Goal: Check status: Check status

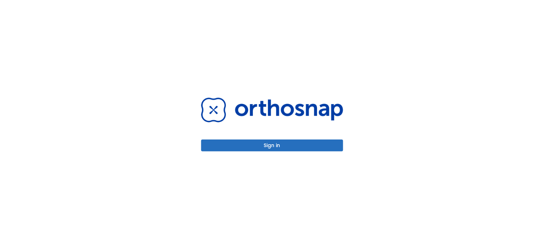
click at [245, 144] on button "Sign in" at bounding box center [272, 146] width 142 height 12
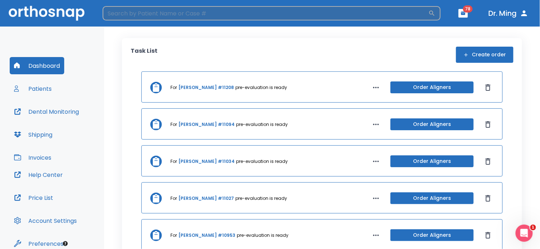
click at [156, 15] on input "search" at bounding box center [266, 13] width 326 height 14
type input "tan"
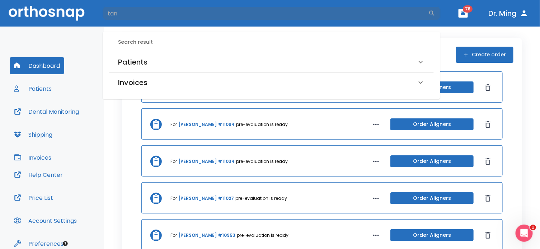
click at [125, 62] on h6 "Patients" at bounding box center [132, 61] width 29 height 11
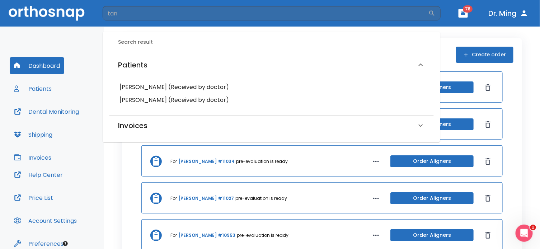
click at [133, 83] on h6 "Jessica Tan (Received by doctor)" at bounding box center [271, 87] width 304 height 10
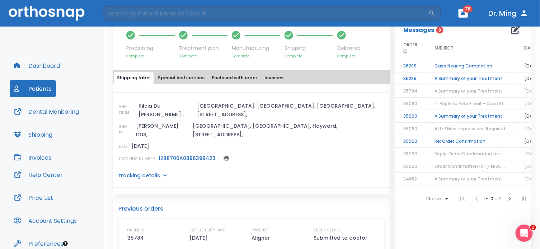
scroll to position [259, 0]
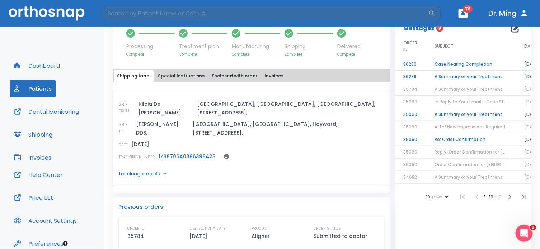
click at [458, 101] on span "In Reply to Your Email – Case Status and Next Steps" at bounding box center [492, 102] width 114 height 6
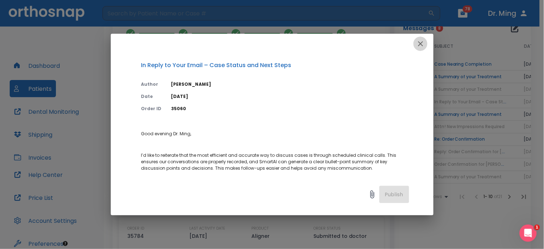
click at [420, 43] on icon "button" at bounding box center [420, 43] width 5 height 5
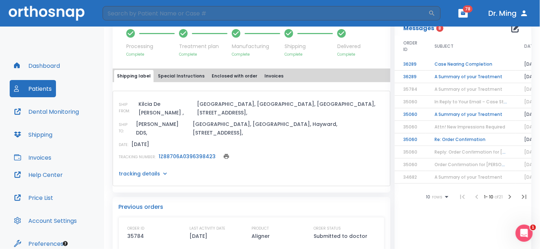
click at [461, 101] on span "In Reply to Your Email – Case Status and Next Steps" at bounding box center [492, 102] width 114 height 6
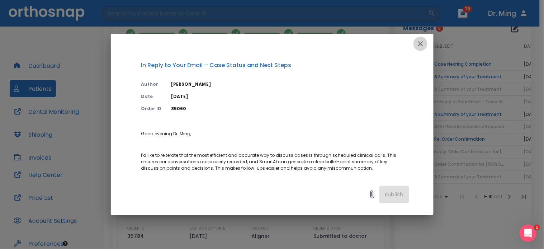
click at [421, 39] on icon "button" at bounding box center [421, 43] width 9 height 9
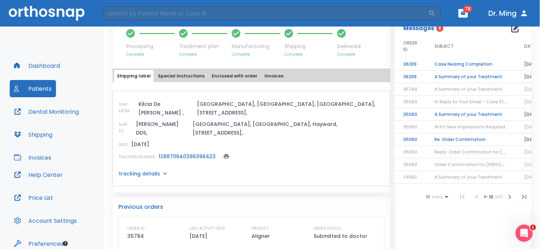
click at [473, 149] on span "Reply: Order Confirmation for Jessica Tan" at bounding box center [485, 152] width 101 height 6
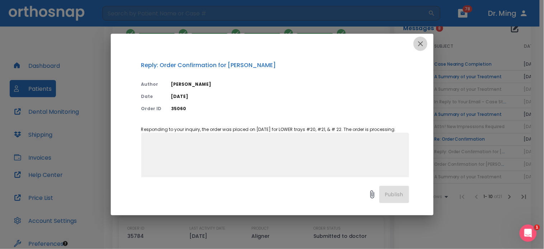
click at [419, 41] on icon "button" at bounding box center [421, 43] width 9 height 9
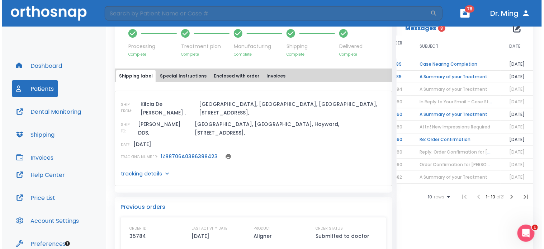
scroll to position [0, 24]
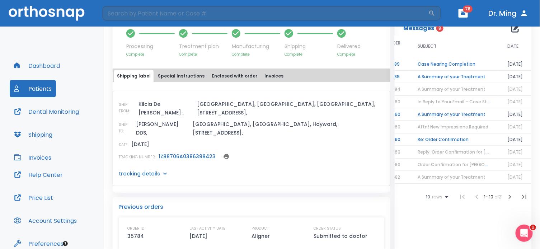
click at [467, 127] on span "Attn! New Impressions Required" at bounding box center [453, 127] width 71 height 6
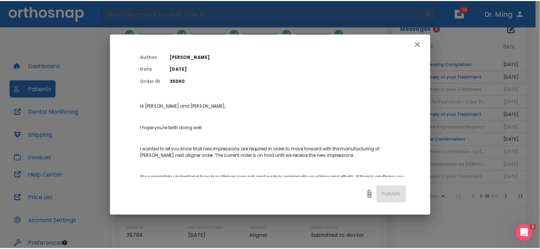
scroll to position [0, 0]
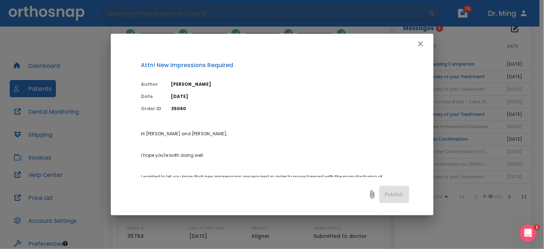
click at [422, 41] on icon "button" at bounding box center [421, 43] width 9 height 9
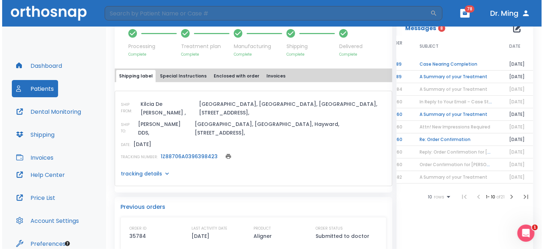
scroll to position [0, 22]
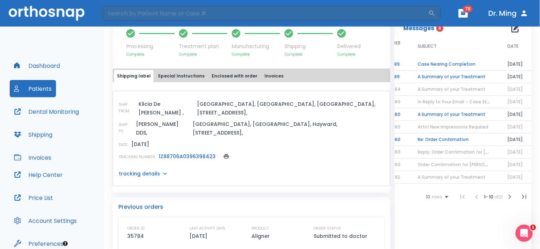
click at [444, 63] on td "Case Nearing Completion" at bounding box center [454, 64] width 90 height 13
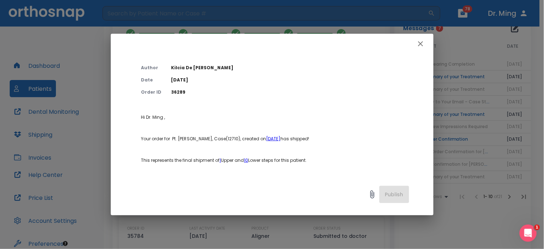
scroll to position [0, 0]
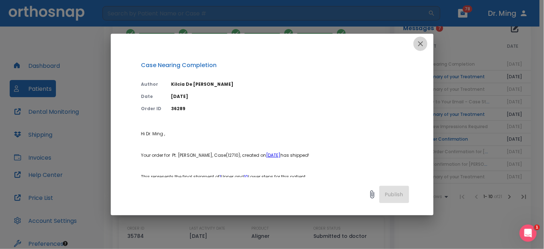
click at [421, 41] on icon "button" at bounding box center [421, 43] width 9 height 9
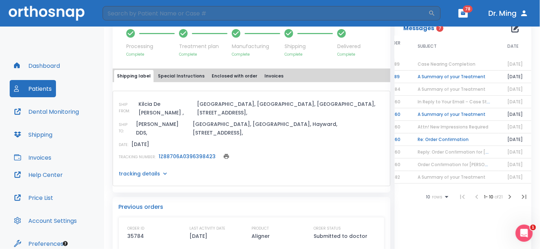
click at [446, 76] on td "A Summary of your Treatment" at bounding box center [454, 77] width 90 height 13
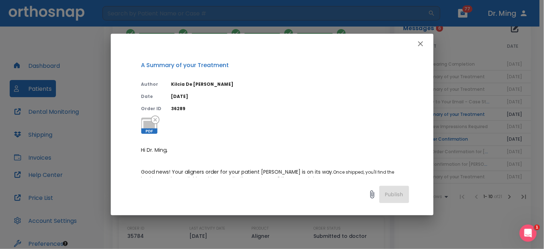
click at [422, 44] on icon "button" at bounding box center [420, 43] width 5 height 5
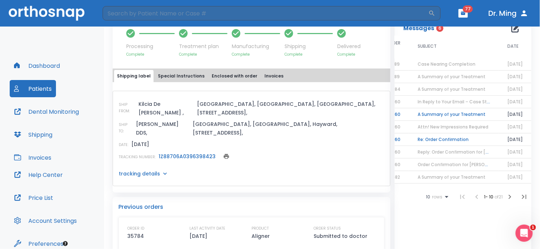
click at [426, 61] on span "Case Nearing Completion" at bounding box center [447, 64] width 58 height 6
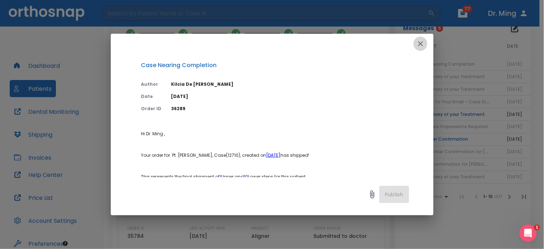
click at [421, 43] on icon "button" at bounding box center [420, 43] width 5 height 5
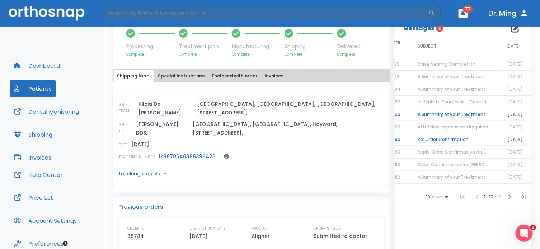
click at [428, 64] on span "Case Nearing Completion" at bounding box center [447, 64] width 58 height 6
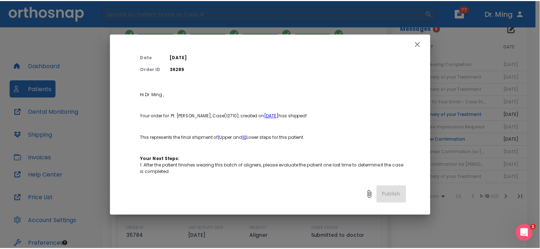
scroll to position [41, 0]
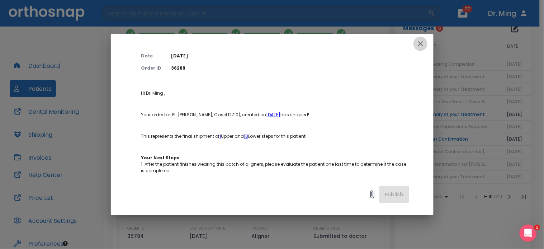
click at [424, 42] on icon "button" at bounding box center [421, 43] width 9 height 9
